Goal: Navigation & Orientation: Find specific page/section

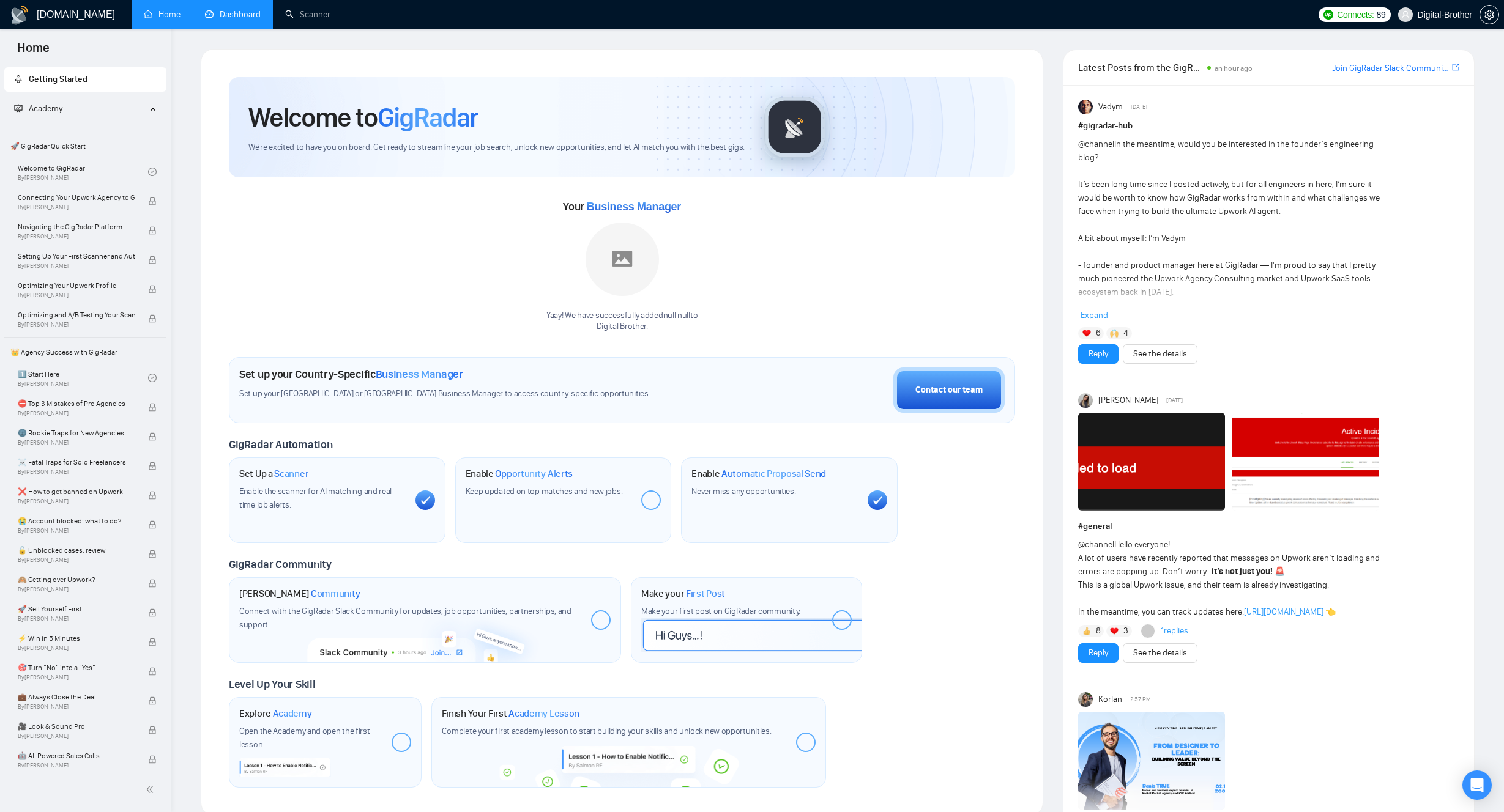
click at [206, 15] on link "Dashboard" at bounding box center [233, 14] width 56 height 10
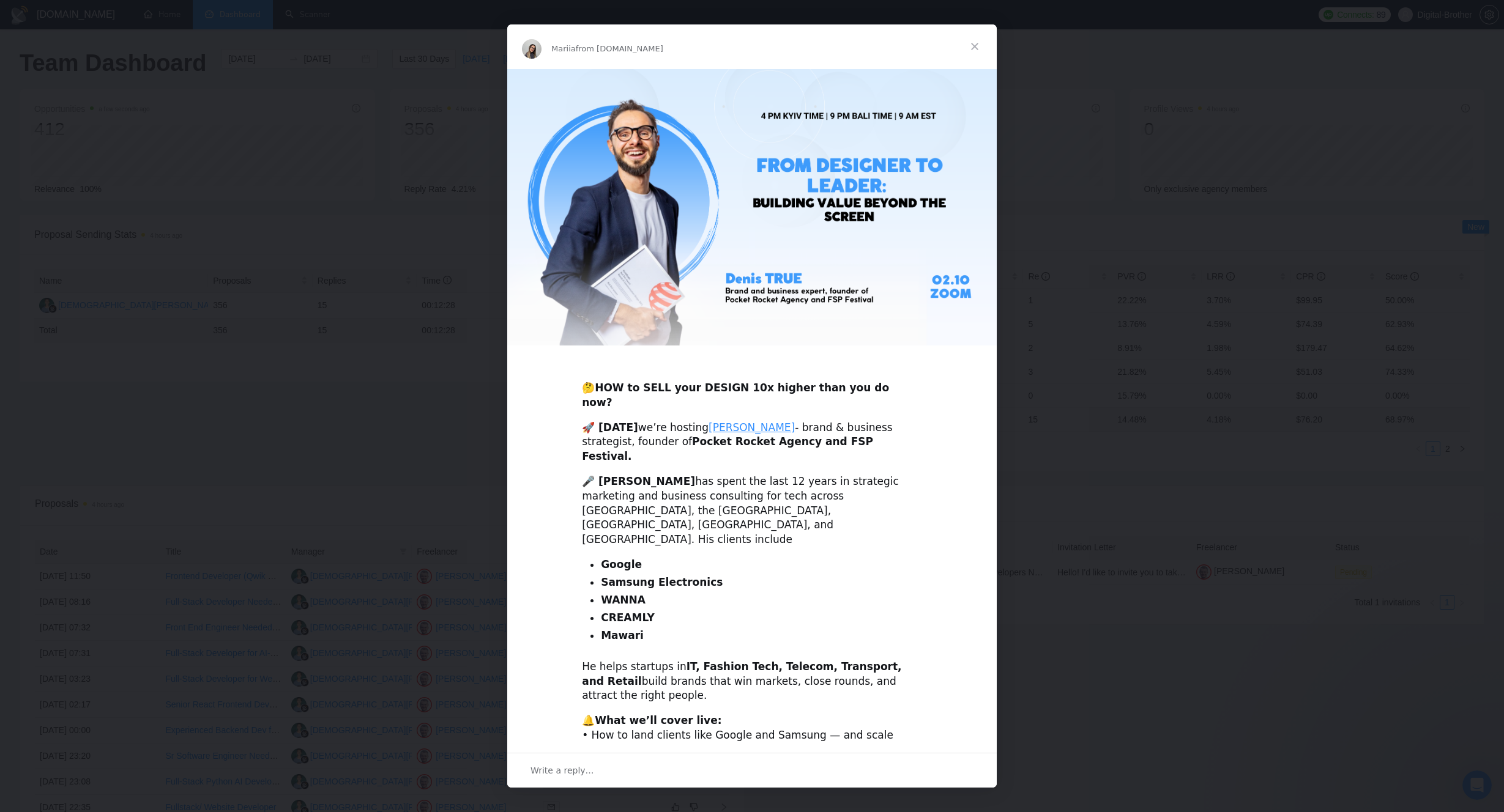
scroll to position [60, 0]
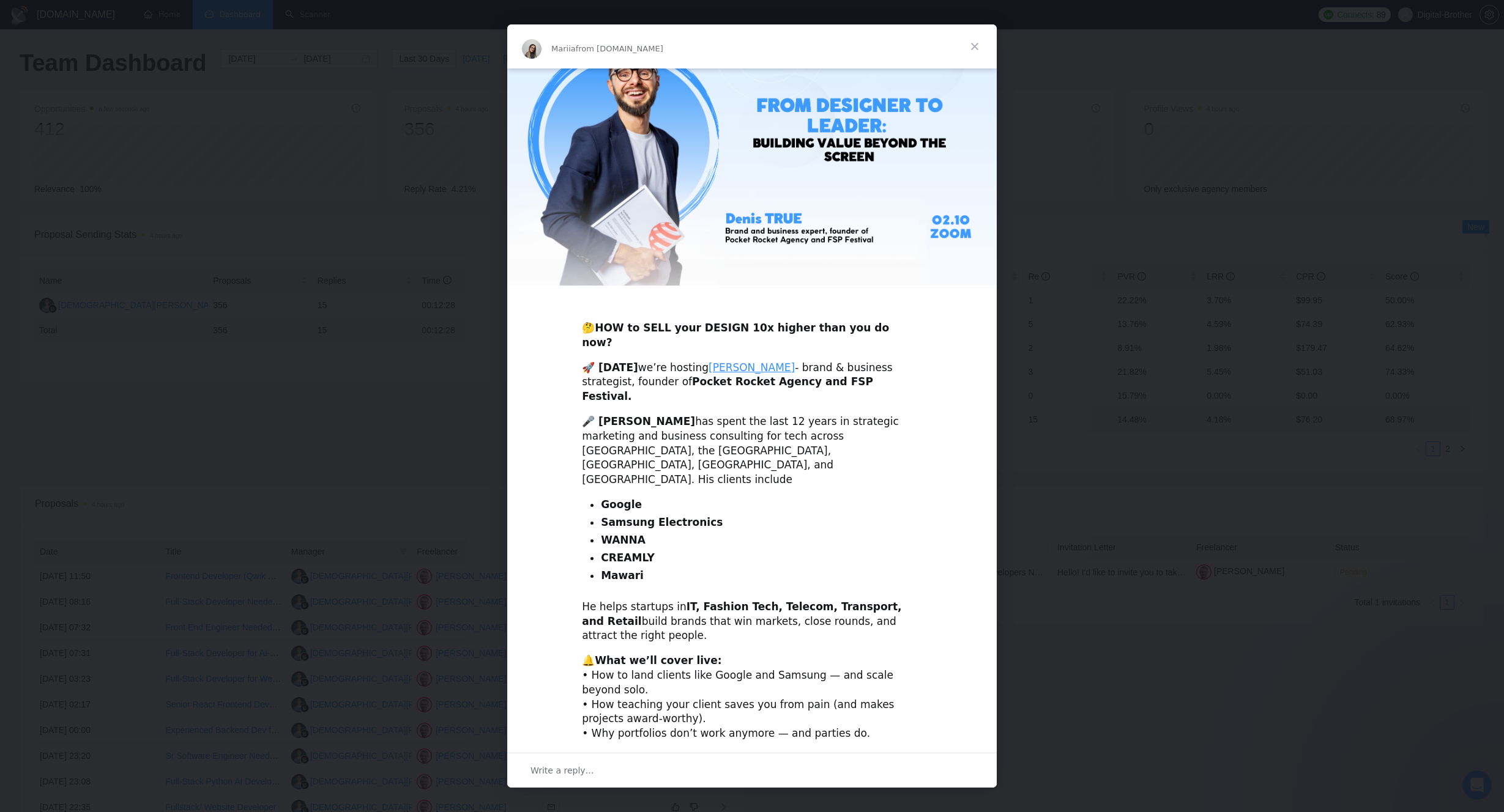
click at [970, 40] on span "Close" at bounding box center [974, 46] width 44 height 44
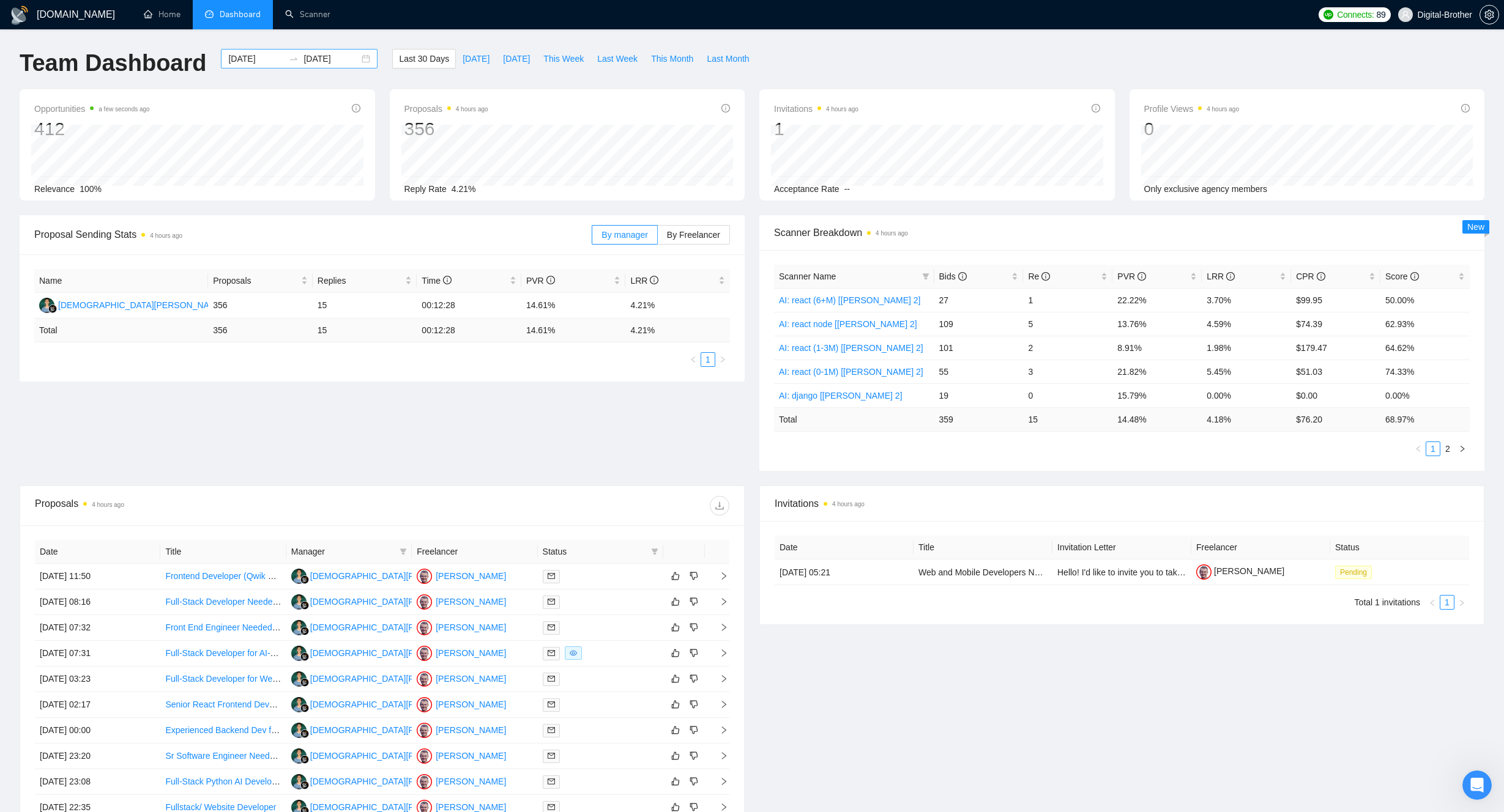
click at [330, 56] on input "[DATE]" at bounding box center [331, 58] width 56 height 13
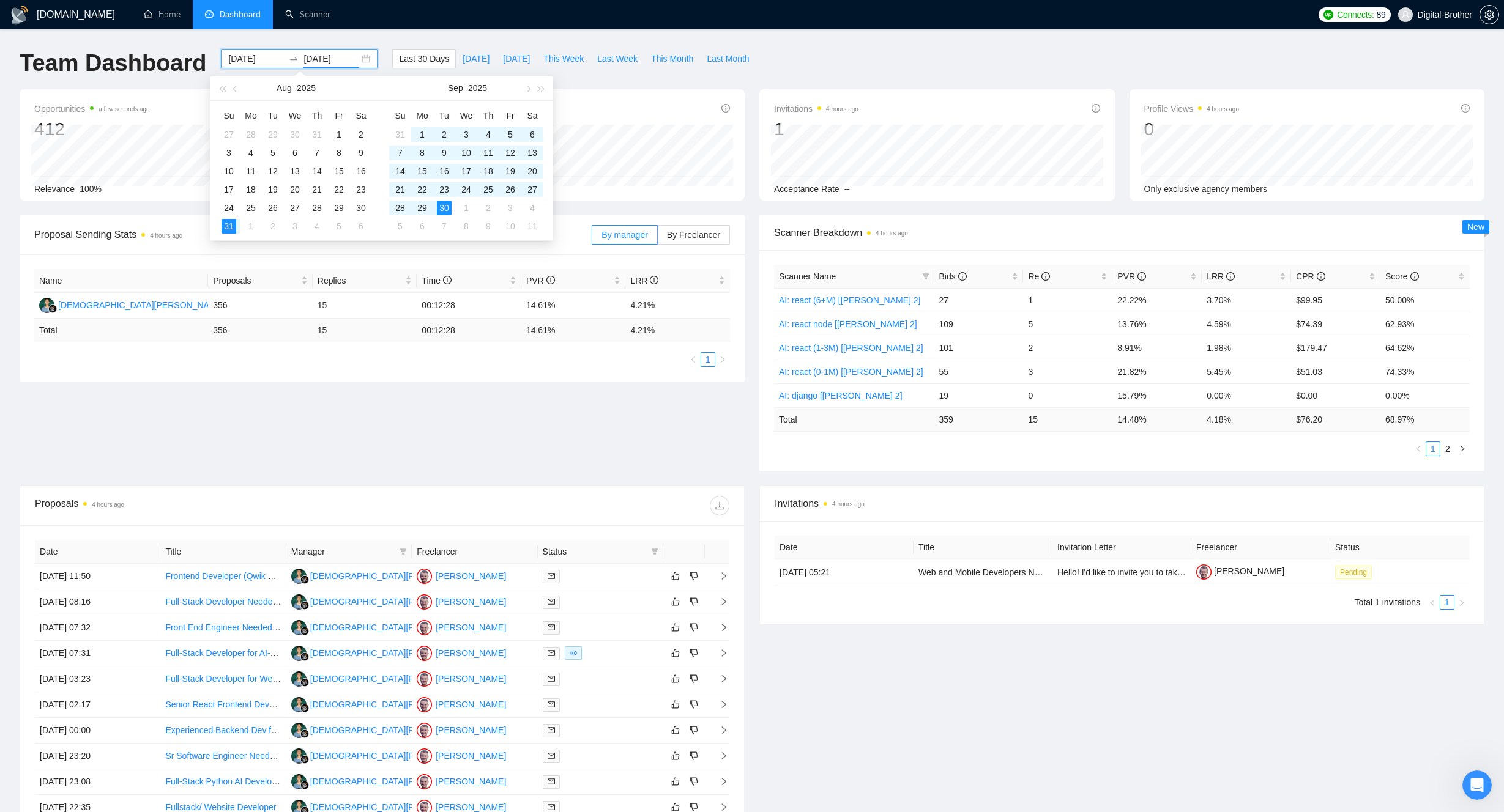
type input "[DATE]"
click at [591, 425] on div "Proposal Sending Stats 4 hours ago By manager By Freelancer Name Proposals Repl…" at bounding box center [752, 350] width 1479 height 270
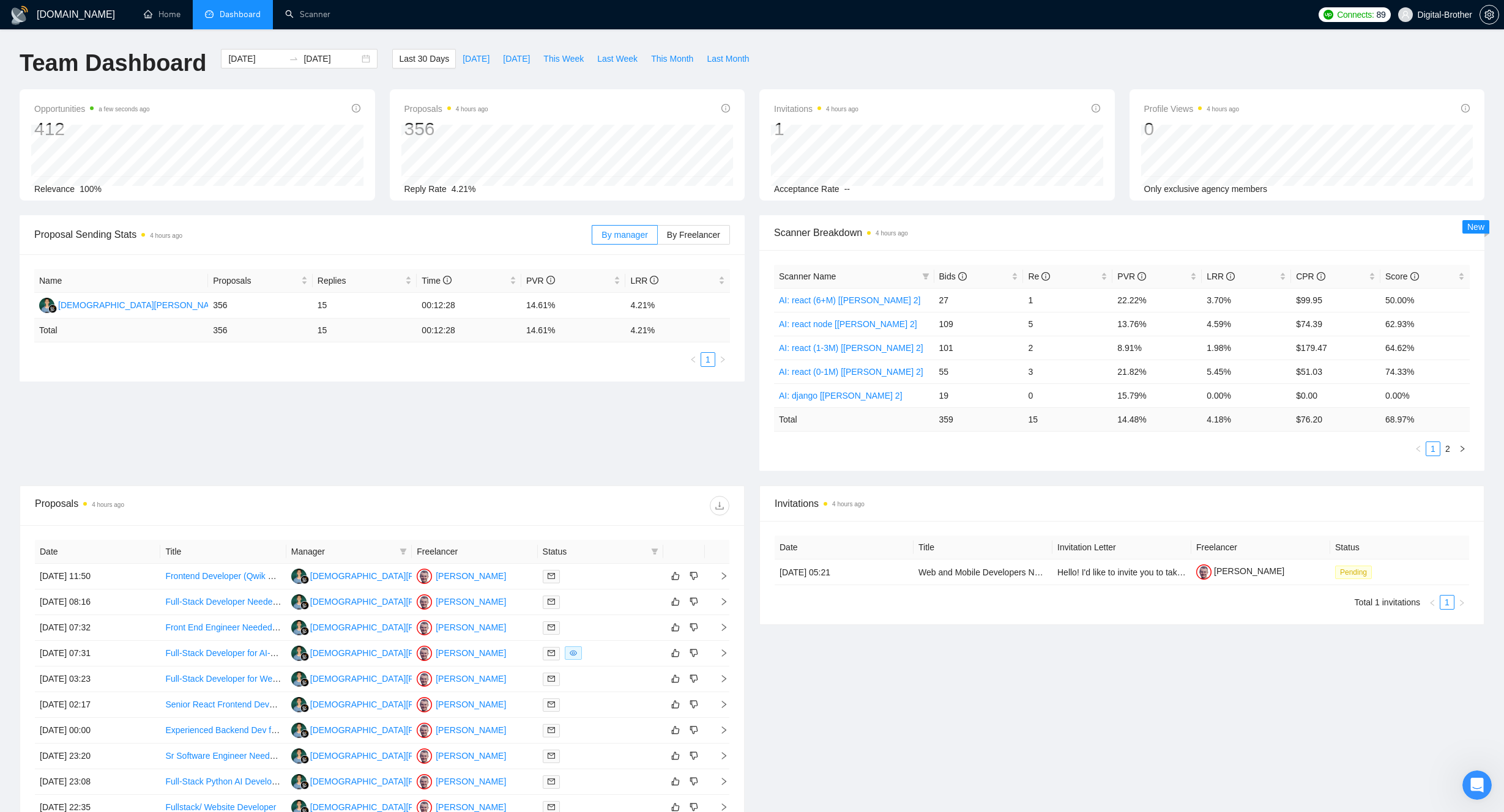
click at [614, 436] on div "Proposal Sending Stats 4 hours ago By manager By Freelancer Name Proposals Repl…" at bounding box center [752, 350] width 1479 height 270
